Goal: Book appointment/travel/reservation

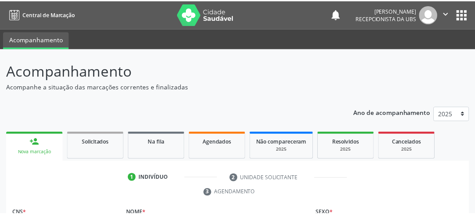
scroll to position [121, 0]
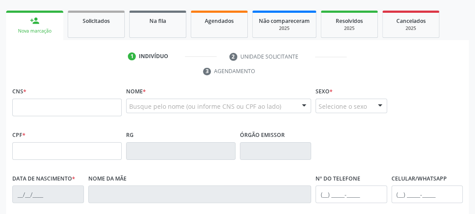
click at [54, 114] on input "text" at bounding box center [66, 107] width 109 height 18
click at [54, 109] on input "text" at bounding box center [66, 107] width 109 height 18
click at [62, 116] on fieldset "CNS *" at bounding box center [66, 103] width 109 height 37
click at [81, 105] on input "text" at bounding box center [66, 107] width 109 height 18
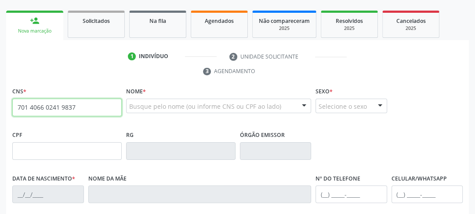
type input "701 4066 0241 9837"
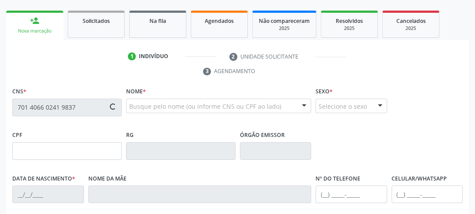
type input "20/[DATE]"
type input "[PERSON_NAME] de Magalhaes"
type input "[PHONE_NUMBER]"
type input "140"
type input "599.176.524-34"
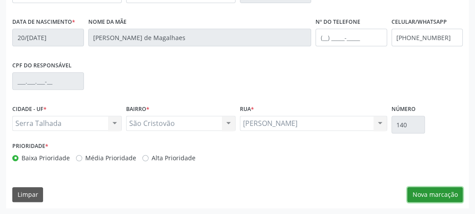
click at [434, 196] on button "Nova marcação" at bounding box center [434, 194] width 55 height 15
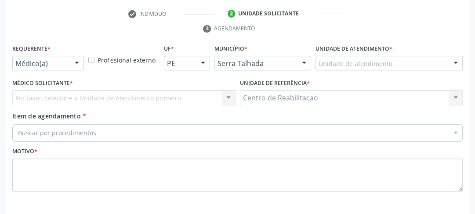
scroll to position [128, 0]
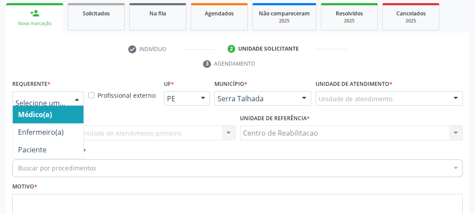
click at [70, 97] on div at bounding box center [76, 98] width 13 height 15
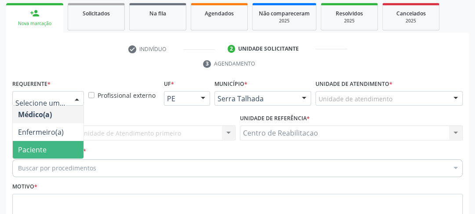
click at [28, 148] on span "Paciente" at bounding box center [32, 150] width 29 height 10
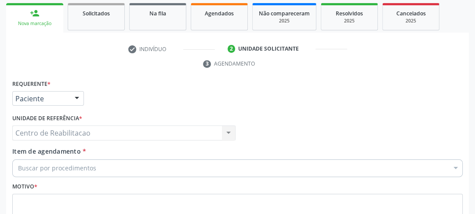
scroll to position [199, 0]
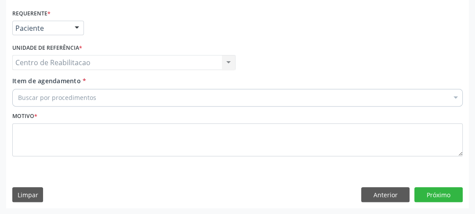
drag, startPoint x: 90, startPoint y: 91, endPoint x: 93, endPoint y: 108, distance: 16.6
click at [90, 94] on div "Buscar por procedimentos" at bounding box center [237, 98] width 450 height 18
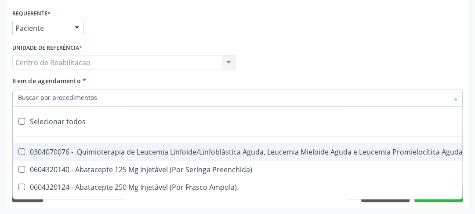
click at [88, 84] on div "Item de agendamento * Selecionar todos 0304070076 - .Quimioterapia de Leucemia …" at bounding box center [237, 90] width 450 height 28
click at [86, 94] on input "Item de agendamento *" at bounding box center [233, 98] width 430 height 18
click at [87, 97] on input "Item de agendamento *" at bounding box center [233, 98] width 430 height 18
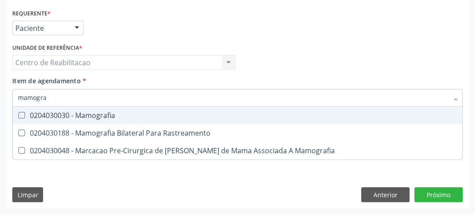
type input "mamograf"
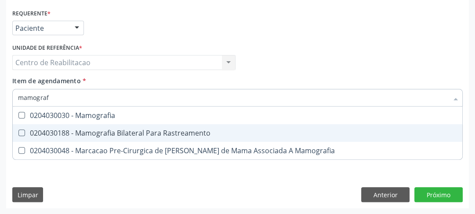
click at [23, 129] on Rastreamento at bounding box center [21, 132] width 7 height 7
click at [18, 130] on Rastreamento "checkbox" at bounding box center [16, 133] width 6 height 6
checkbox Rastreamento "true"
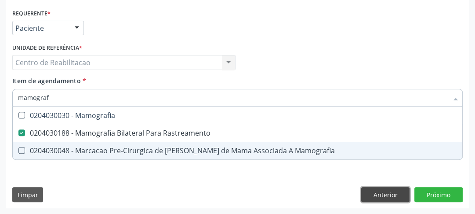
click at [376, 189] on div "Requerente * Paciente Médico(a) Enfermeiro(a) Paciente Nenhum resultado encontr…" at bounding box center [237, 107] width 463 height 201
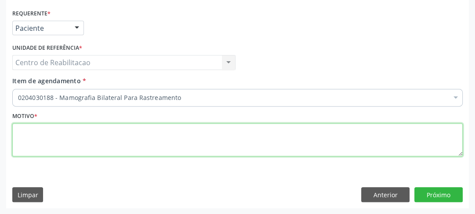
click at [155, 130] on textarea at bounding box center [237, 139] width 450 height 33
type textarea "00"
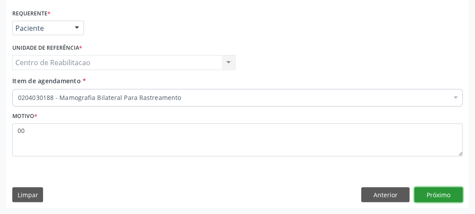
click at [429, 193] on button "Próximo" at bounding box center [438, 194] width 48 height 15
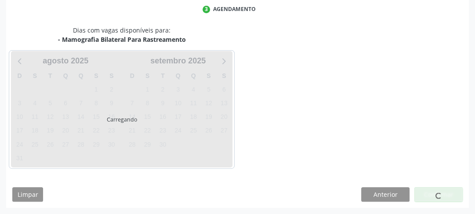
scroll to position [182, 0]
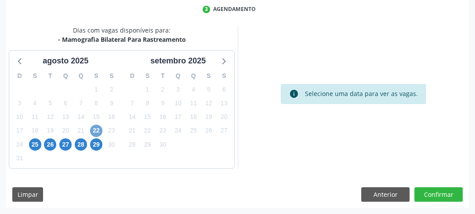
click at [98, 126] on span "22" at bounding box center [96, 130] width 12 height 12
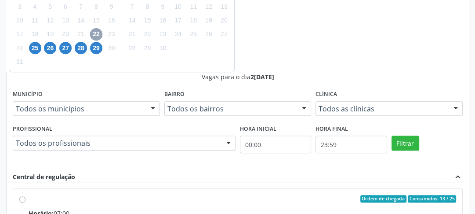
scroll to position [243, 0]
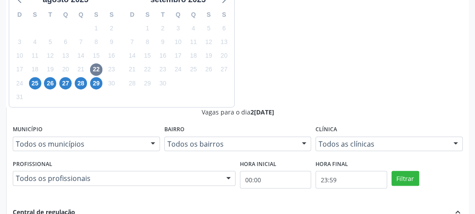
radio input "true"
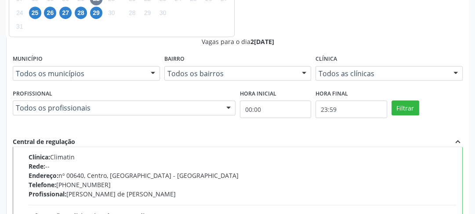
scroll to position [330, 0]
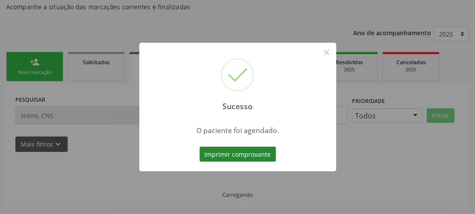
scroll to position [79, 0]
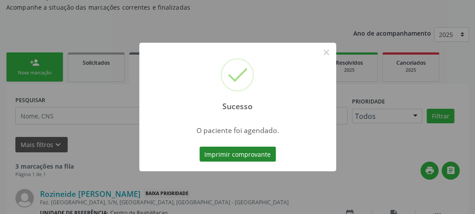
click at [247, 155] on button "Imprimir comprovante" at bounding box center [238, 153] width 76 height 15
